Goal: Transaction & Acquisition: Purchase product/service

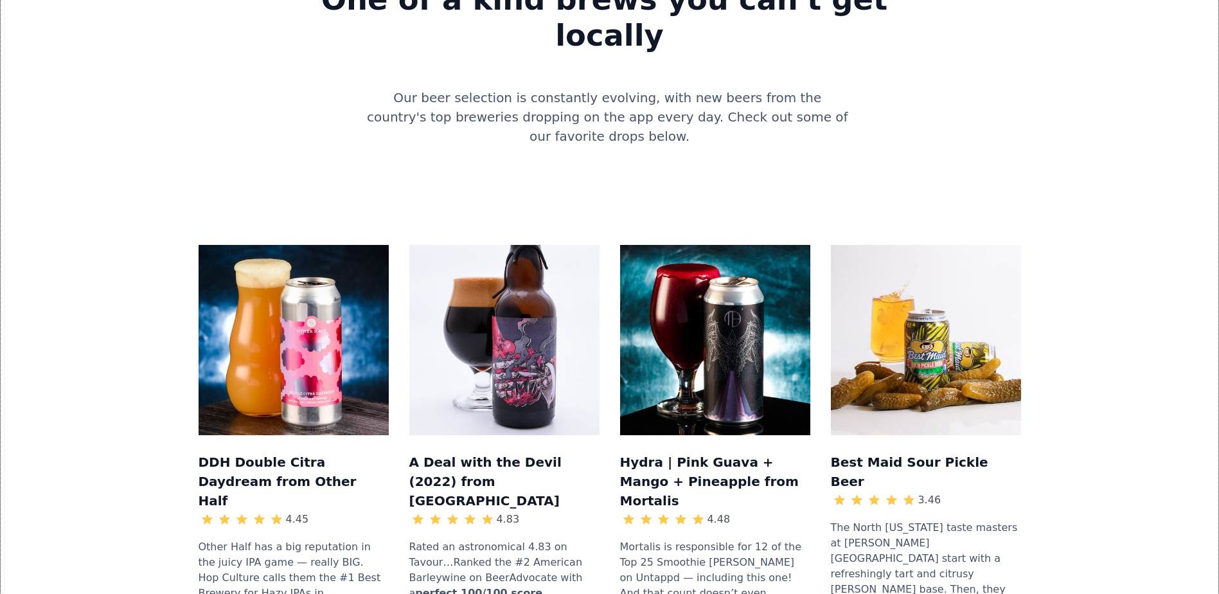
scroll to position [1157, 0]
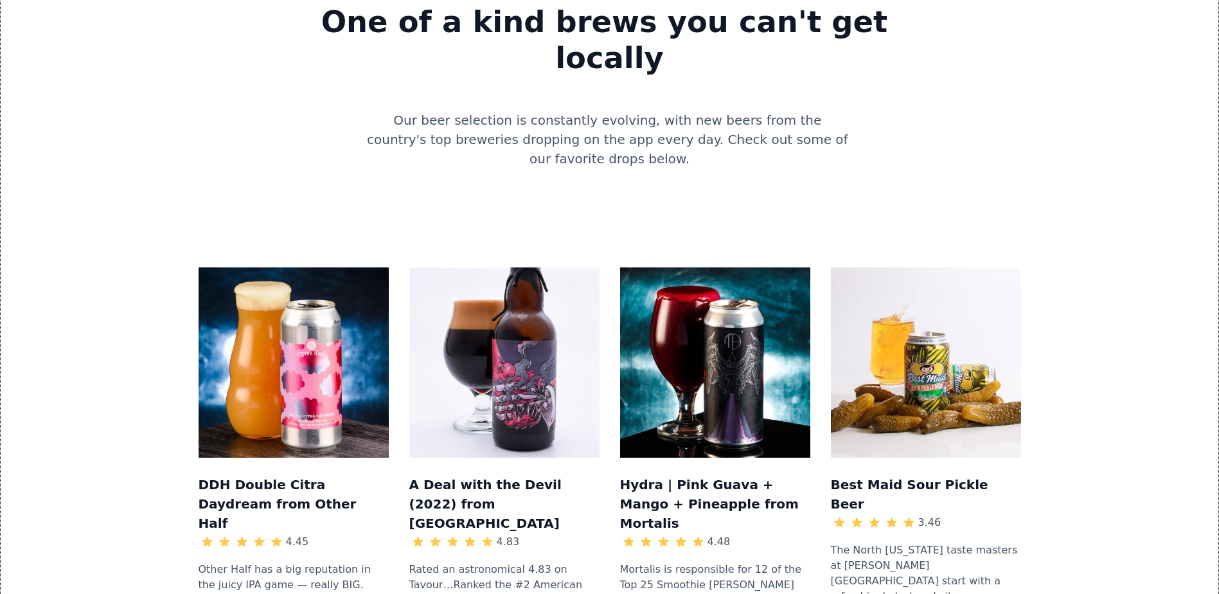
click at [474, 473] on h3 "A Deal with the Devil (2022) from Anchorage" at bounding box center [504, 503] width 190 height 60
click at [491, 473] on h3 "A Deal with the Devil (2022) from Anchorage" at bounding box center [504, 503] width 190 height 60
click at [549, 473] on h3 "A Deal with the Devil (2022) from Anchorage" at bounding box center [504, 503] width 190 height 60
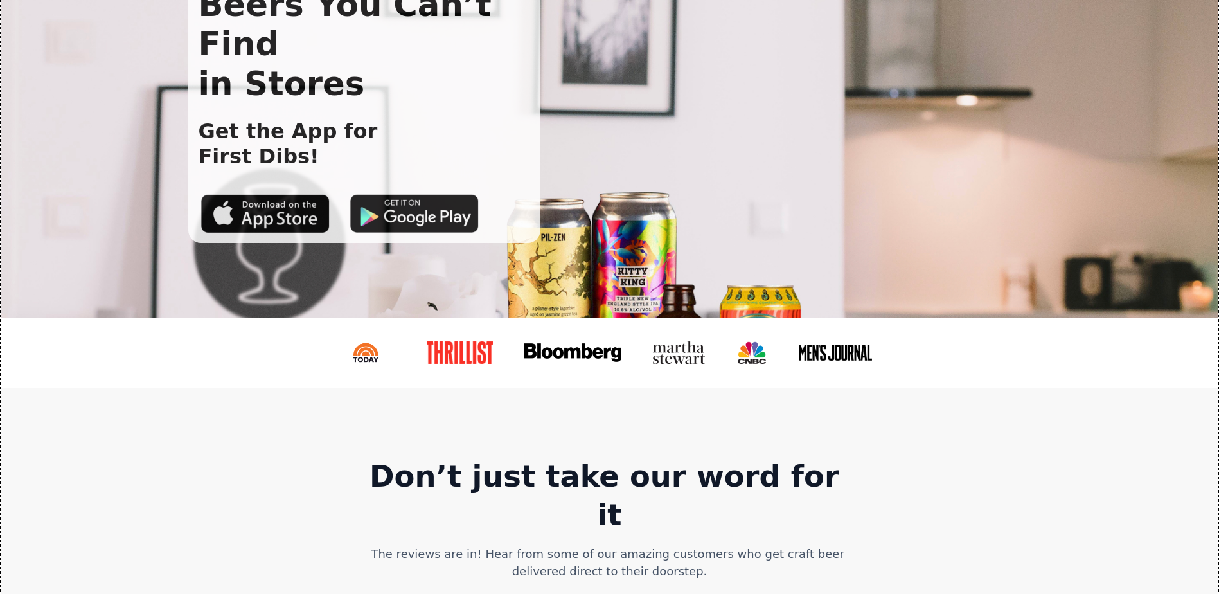
scroll to position [0, 0]
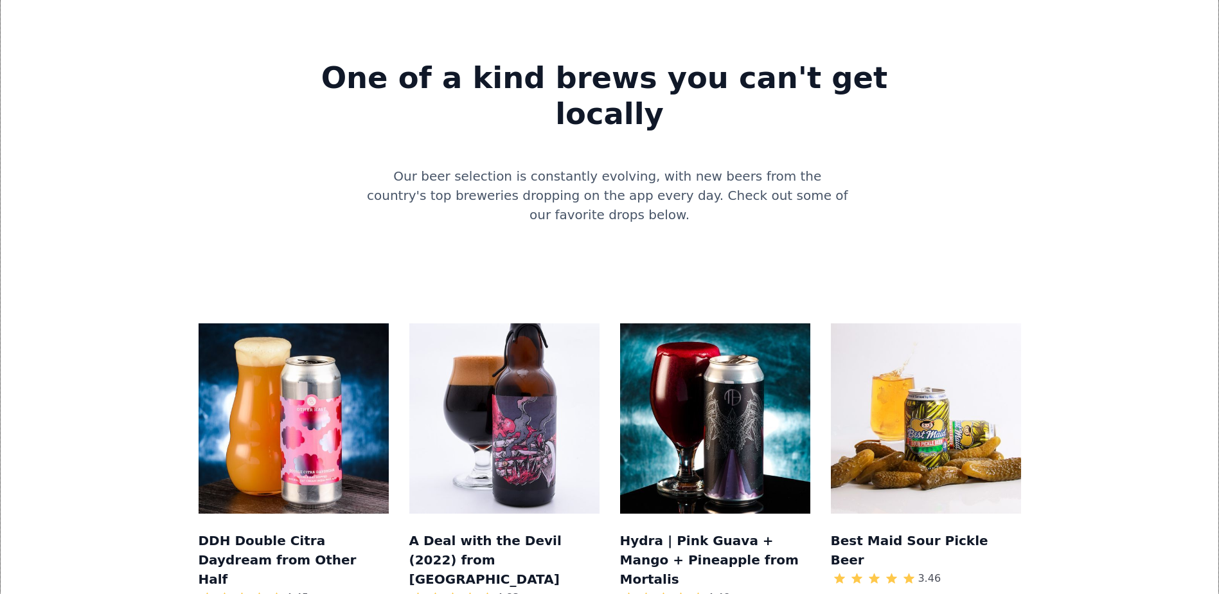
click at [467, 529] on h3 "A Deal with the Devil (2022) from Anchorage" at bounding box center [504, 559] width 190 height 60
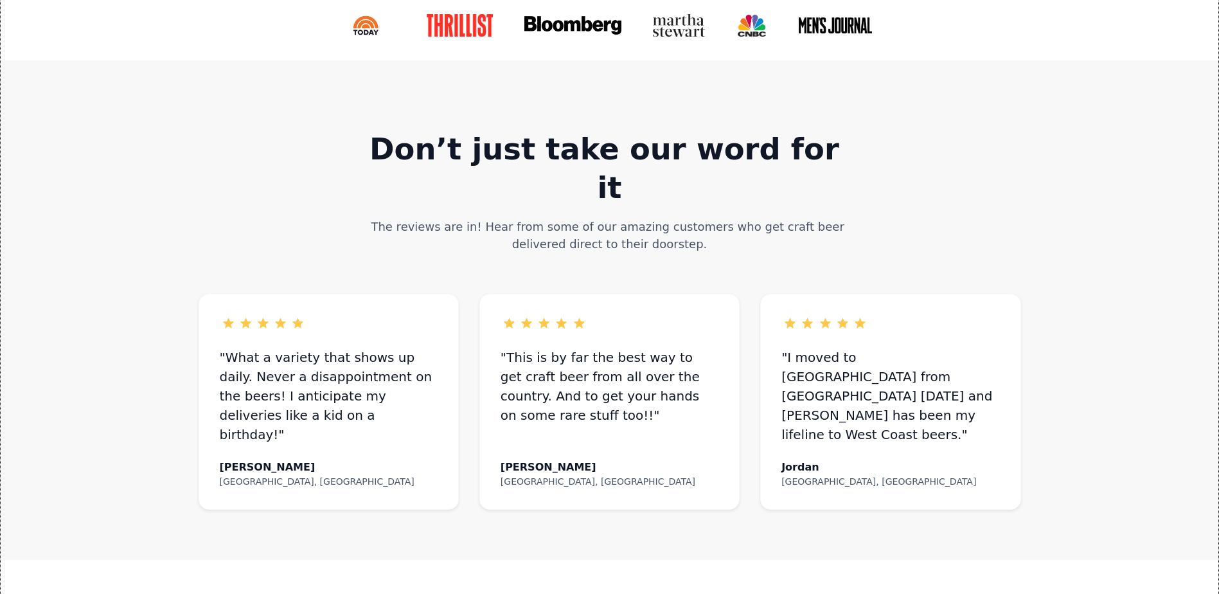
scroll to position [450, 0]
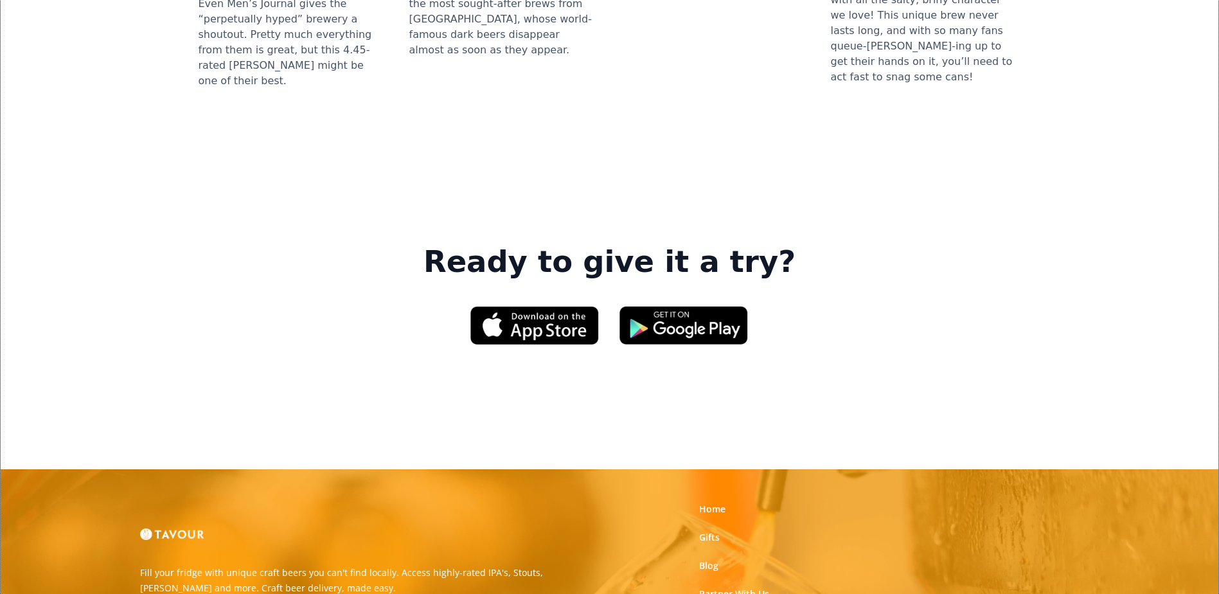
scroll to position [1964, 0]
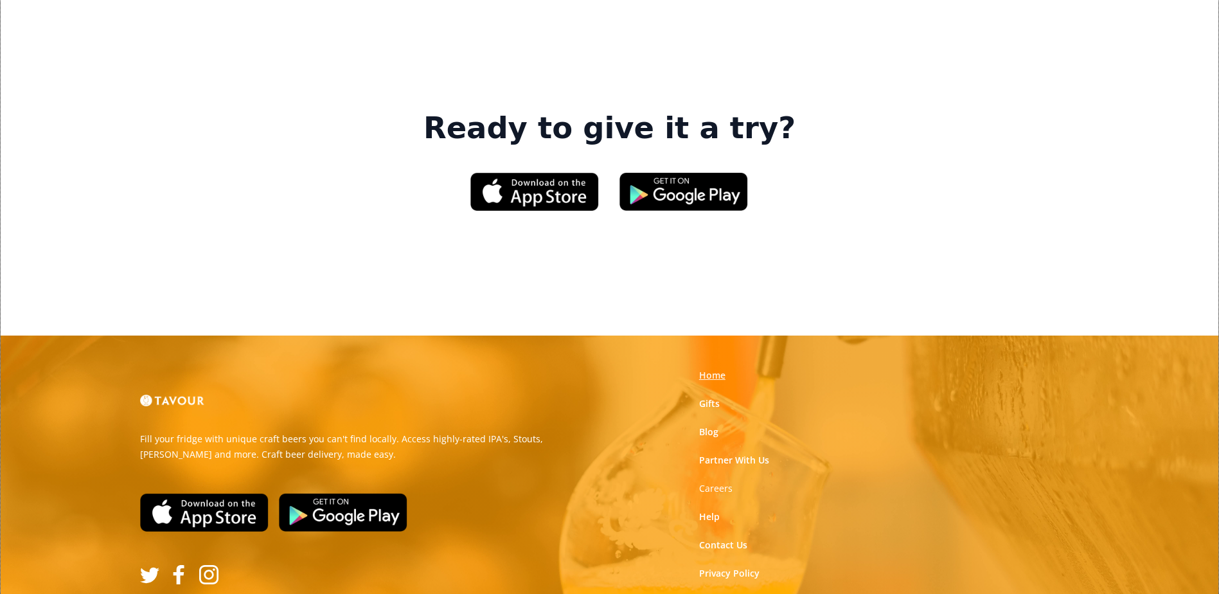
click at [712, 369] on link "Home" at bounding box center [712, 375] width 26 height 13
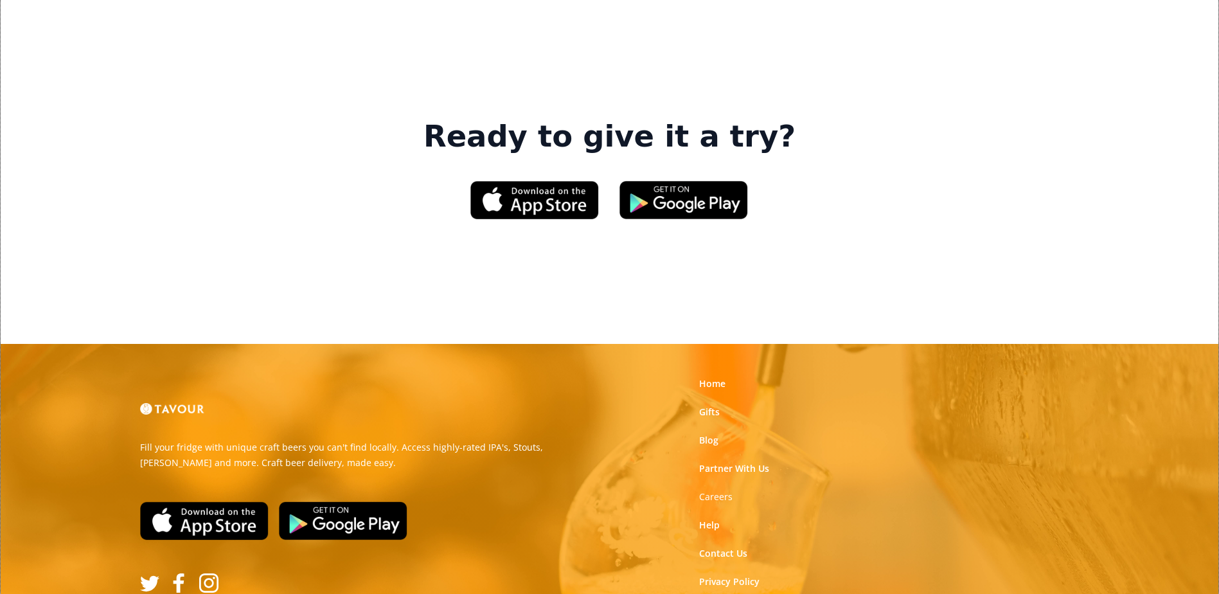
scroll to position [1964, 0]
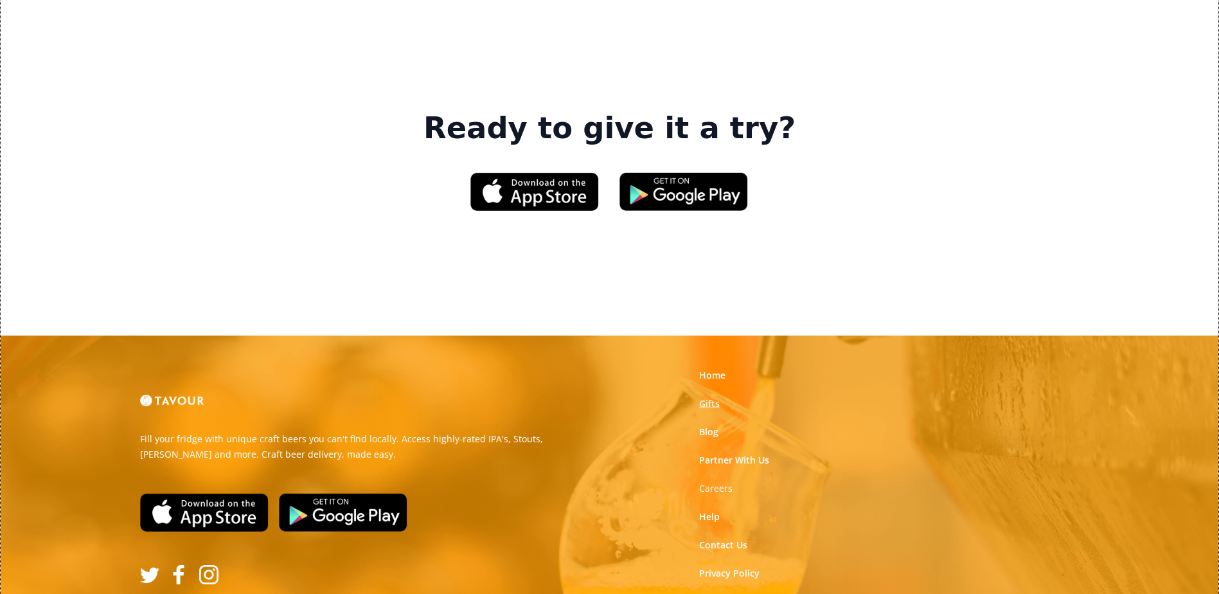
click at [710, 397] on link "Gifts" at bounding box center [709, 403] width 21 height 13
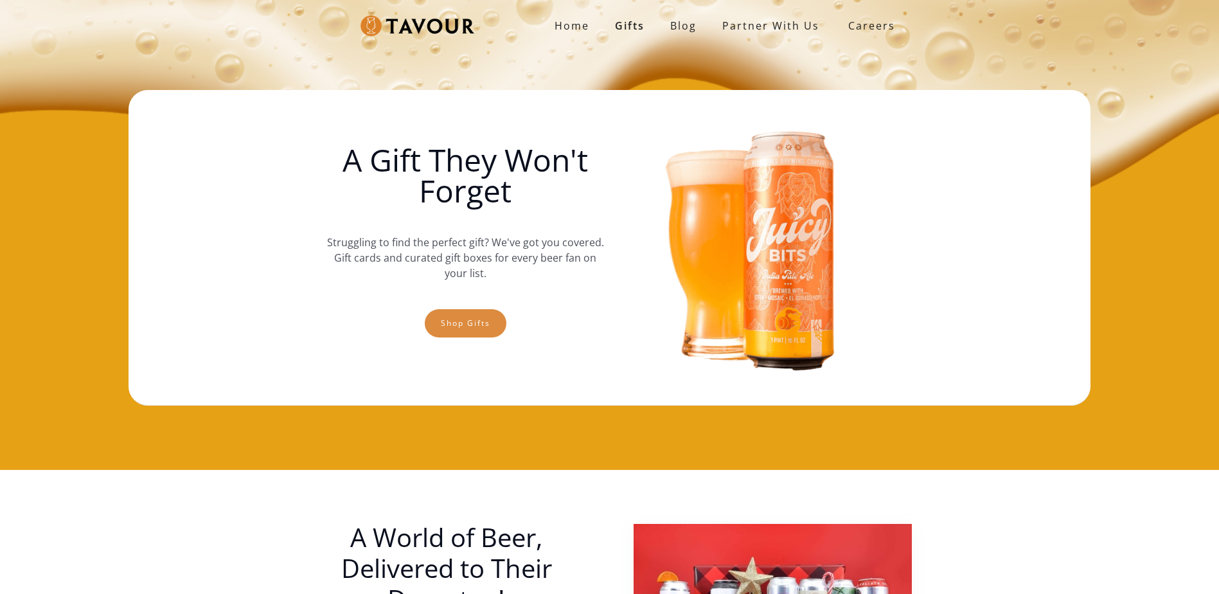
click at [461, 332] on link "Shop gifts" at bounding box center [466, 323] width 82 height 28
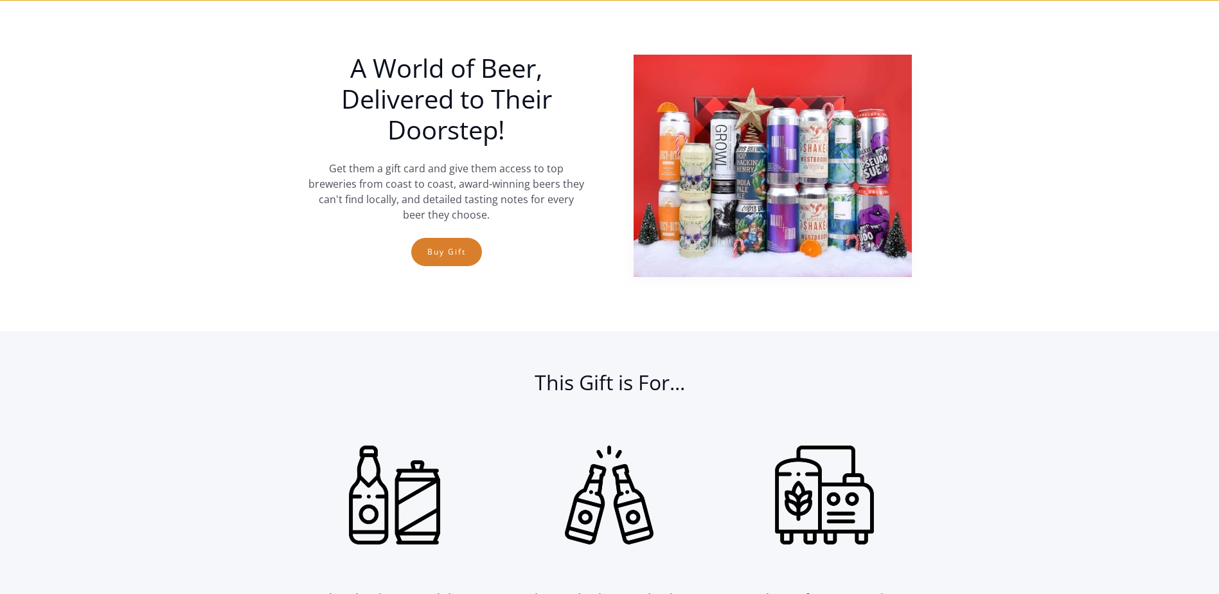
scroll to position [470, 0]
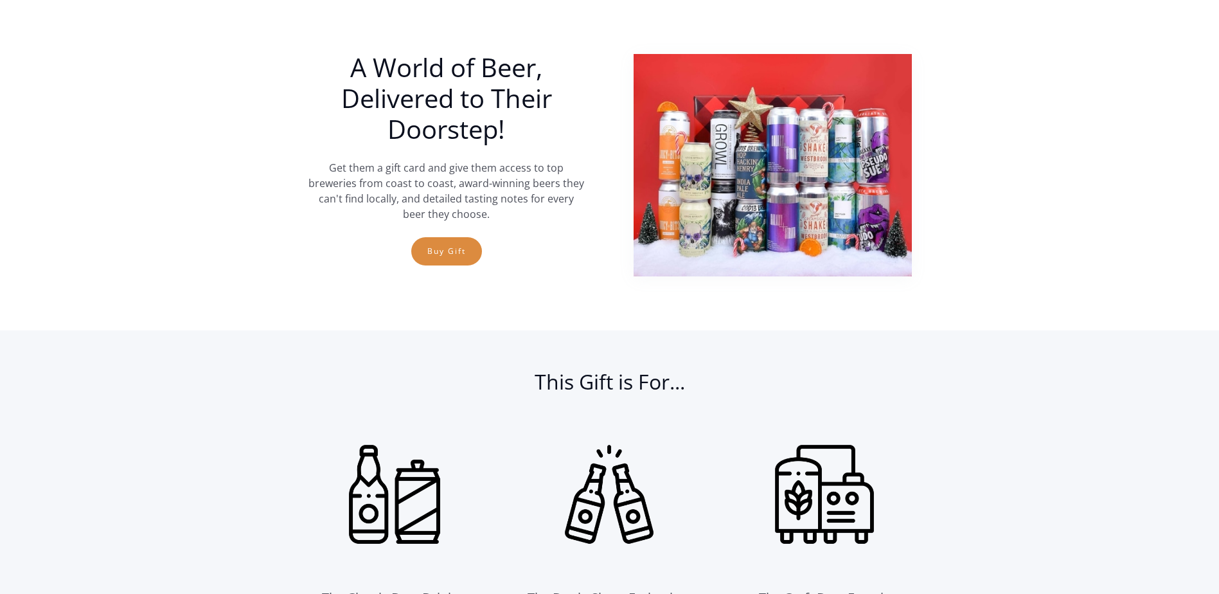
click at [450, 258] on link "Buy Gift" at bounding box center [446, 251] width 71 height 28
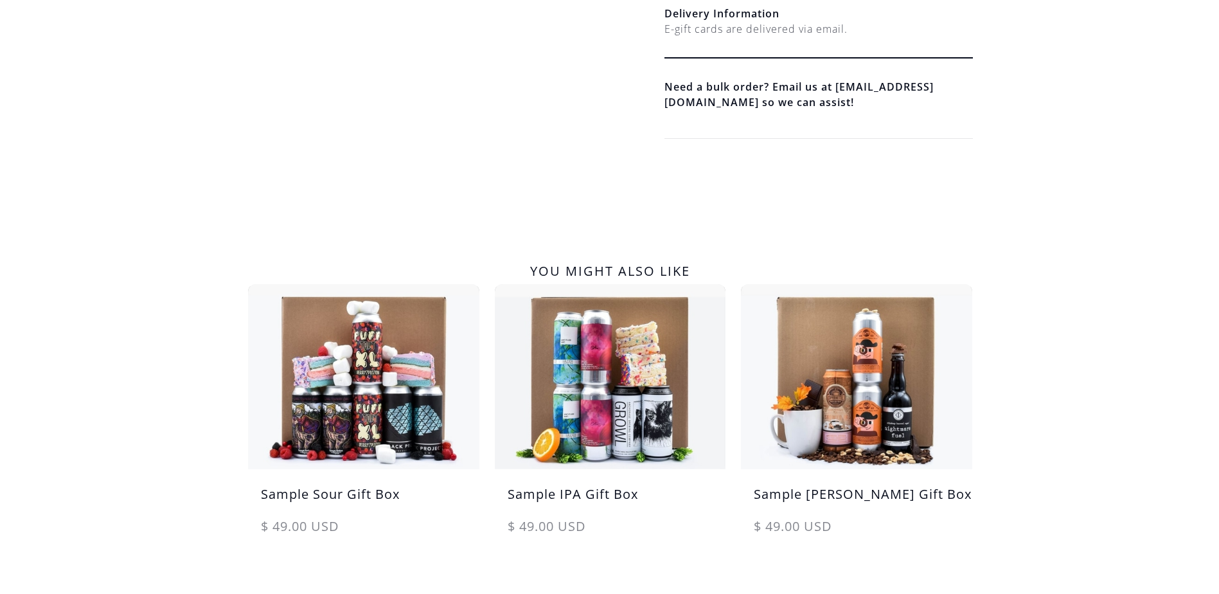
scroll to position [213, 0]
